Goal: Task Accomplishment & Management: Use online tool/utility

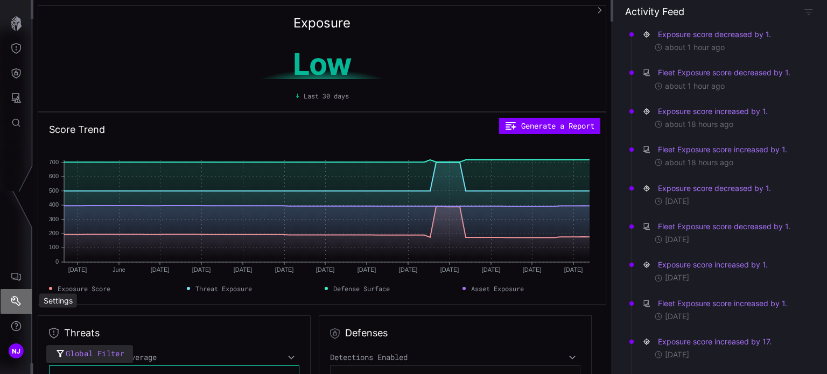
click at [15, 299] on icon "Settings" at bounding box center [16, 301] width 11 height 11
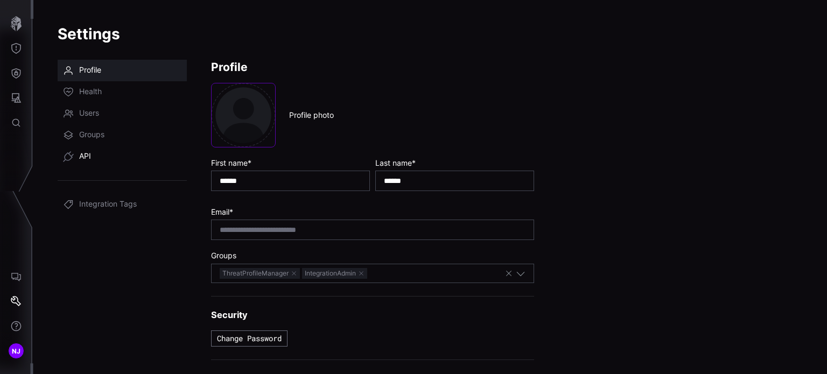
click at [90, 159] on span "API" at bounding box center [85, 156] width 12 height 11
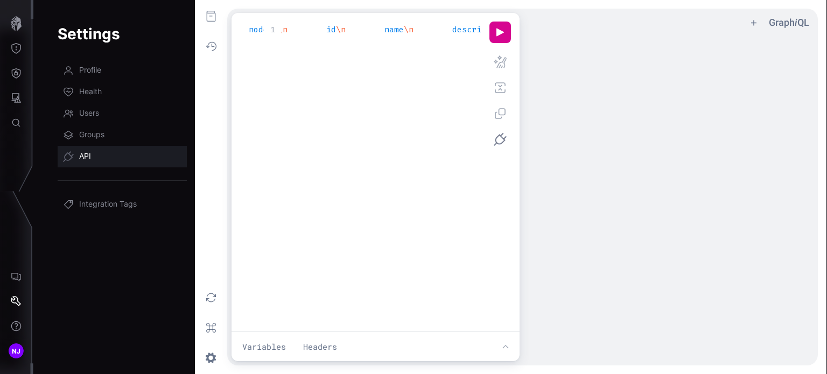
scroll to position [0, 1589]
click at [498, 36] on button "u ee icon" at bounding box center [500, 33] width 22 height 22
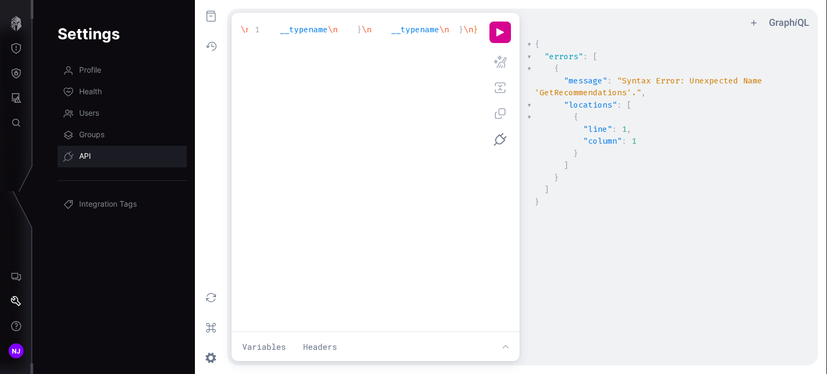
click at [298, 83] on div "xxxxxxxxxx 1 GetRecommendations ($orderBy: String! , $search: String! = \"\", $…" at bounding box center [374, 186] width 268 height 328
type textarea "**********"
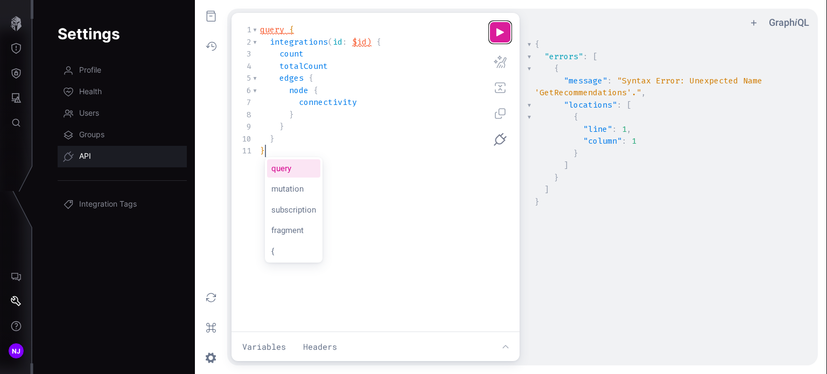
click at [498, 30] on button "u ee icon" at bounding box center [500, 33] width 22 height 22
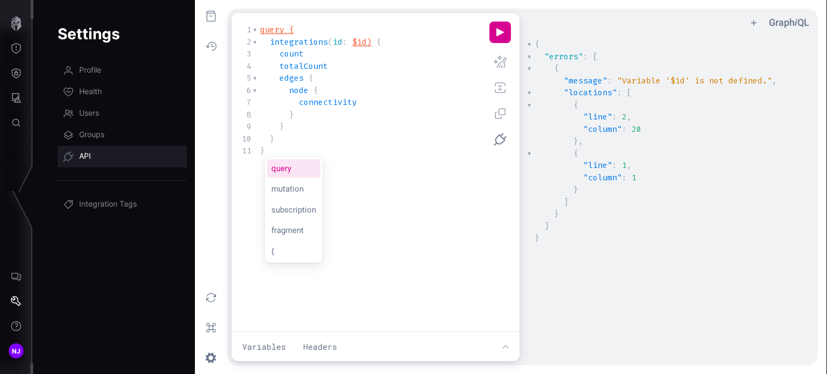
click at [461, 219] on div "x 11 1 query { 2 integrations ( id : $id ) { 3 count 4 totalCount 5 edges { 6 n…" at bounding box center [374, 186] width 268 height 328
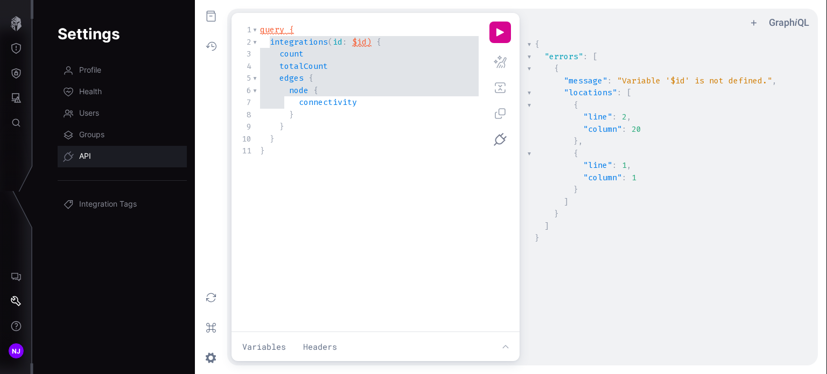
type textarea "**********"
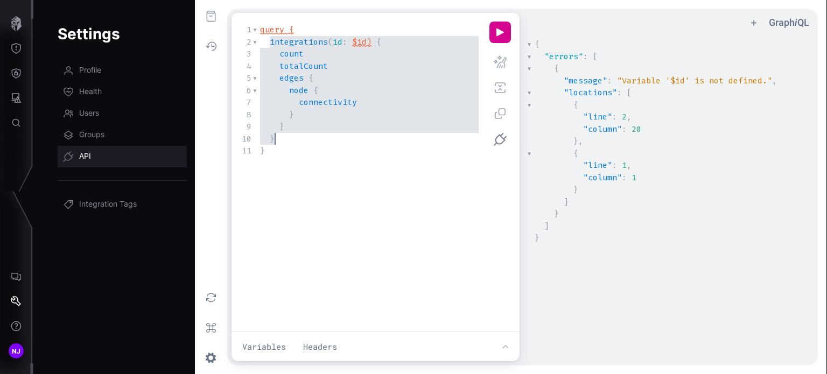
drag, startPoint x: 269, startPoint y: 40, endPoint x: 282, endPoint y: 136, distance: 96.7
paste textarea "Query Editor"
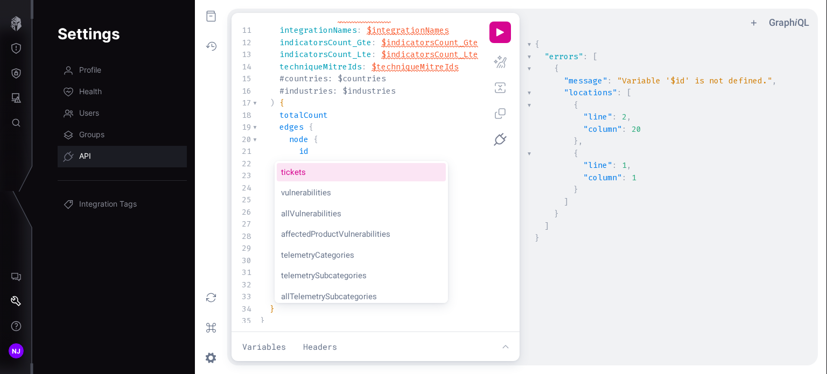
click at [366, 111] on pre "totalCount" at bounding box center [369, 115] width 223 height 12
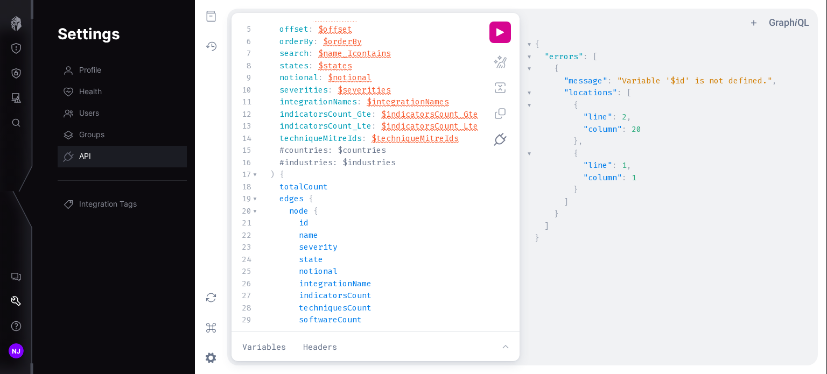
scroll to position [0, 0]
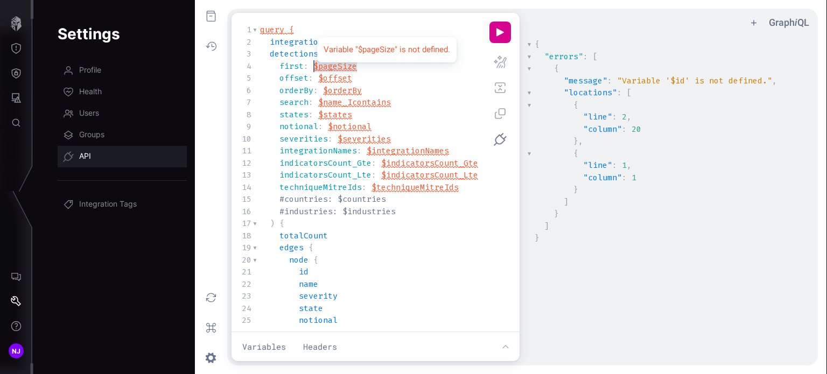
drag, startPoint x: 366, startPoint y: 60, endPoint x: 314, endPoint y: 65, distance: 51.4
click at [314, 65] on pre "first : $pageSize" at bounding box center [369, 66] width 223 height 12
type textarea "***"
click at [359, 79] on pre "offset : $offset" at bounding box center [369, 78] width 223 height 12
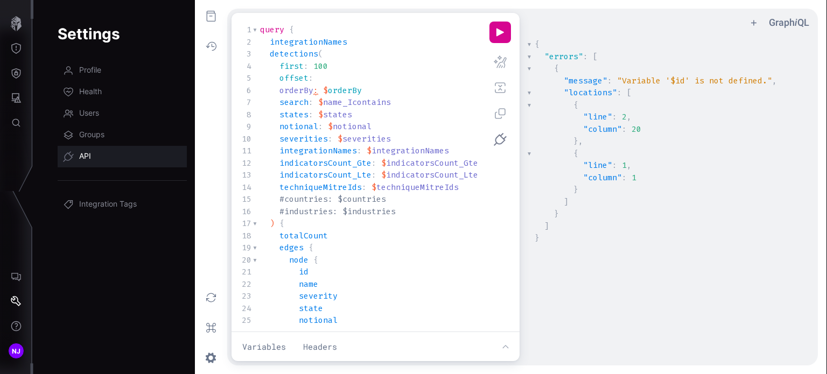
scroll to position [0, 4]
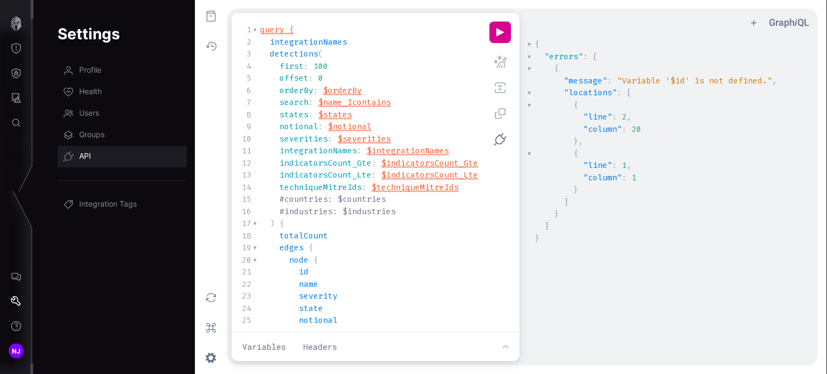
type textarea "*"
click at [384, 87] on pre "orderBy : $orderBy" at bounding box center [369, 91] width 223 height 12
type textarea "*"
drag, startPoint x: 396, startPoint y: 103, endPoint x: 387, endPoint y: 96, distance: 12.0
click at [387, 96] on pre "search : $name_Icontains" at bounding box center [369, 102] width 223 height 12
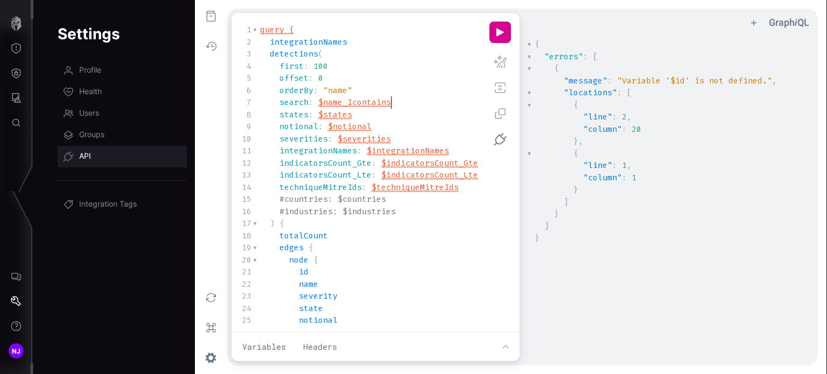
click at [424, 101] on pre "search : $name_Icontains" at bounding box center [369, 102] width 223 height 12
type textarea "**********"
drag, startPoint x: 422, startPoint y: 102, endPoint x: 317, endPoint y: 103, distance: 105.0
click at [317, 103] on pre "search : $name_Icontains" at bounding box center [369, 102] width 223 height 12
click at [360, 115] on pre "states : $states" at bounding box center [369, 115] width 223 height 12
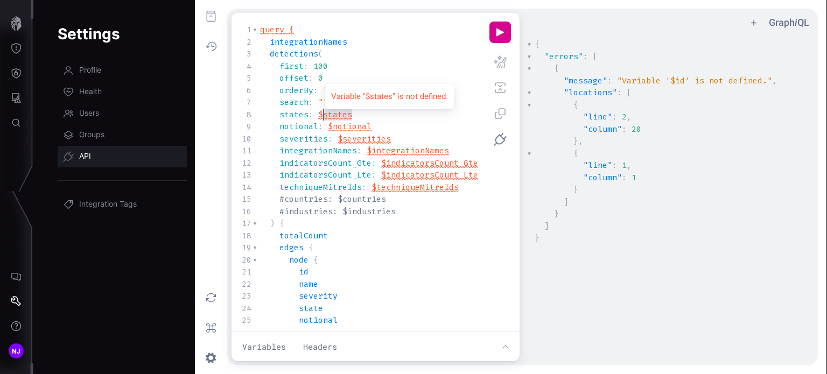
type textarea "*******"
drag, startPoint x: 362, startPoint y: 118, endPoint x: 317, endPoint y: 114, distance: 44.9
click at [317, 114] on pre "states : $states" at bounding box center [369, 115] width 223 height 12
